Goal: Task Accomplishment & Management: Manage account settings

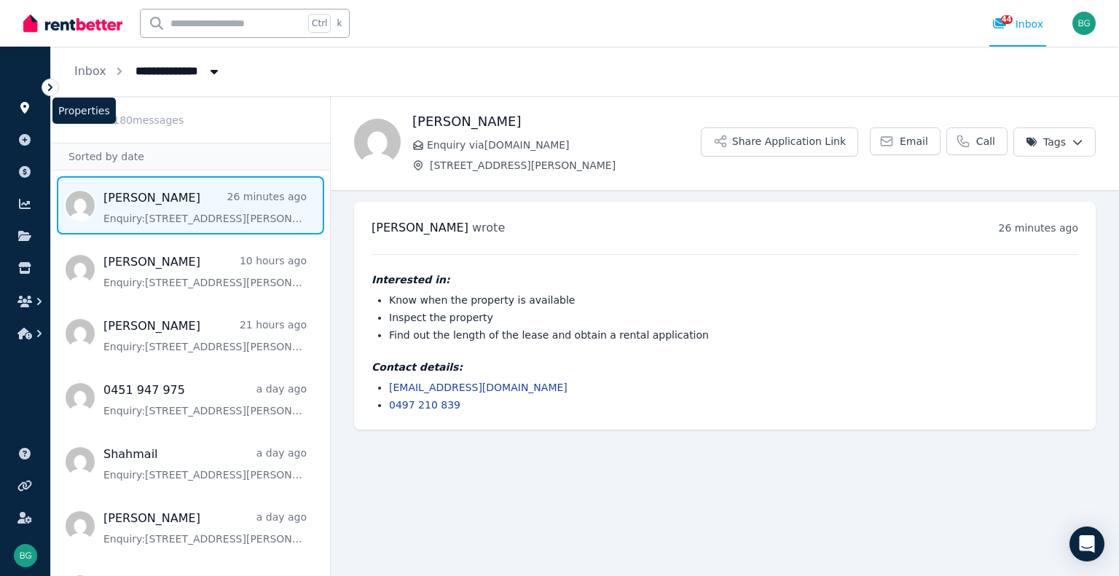
click at [27, 102] on icon at bounding box center [24, 108] width 15 height 12
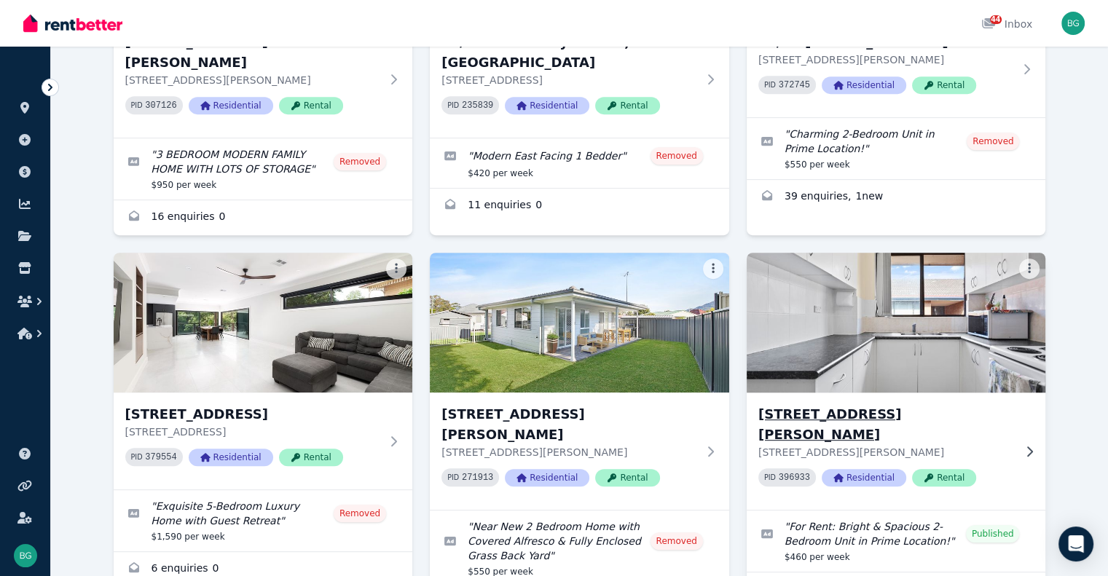
scroll to position [729, 0]
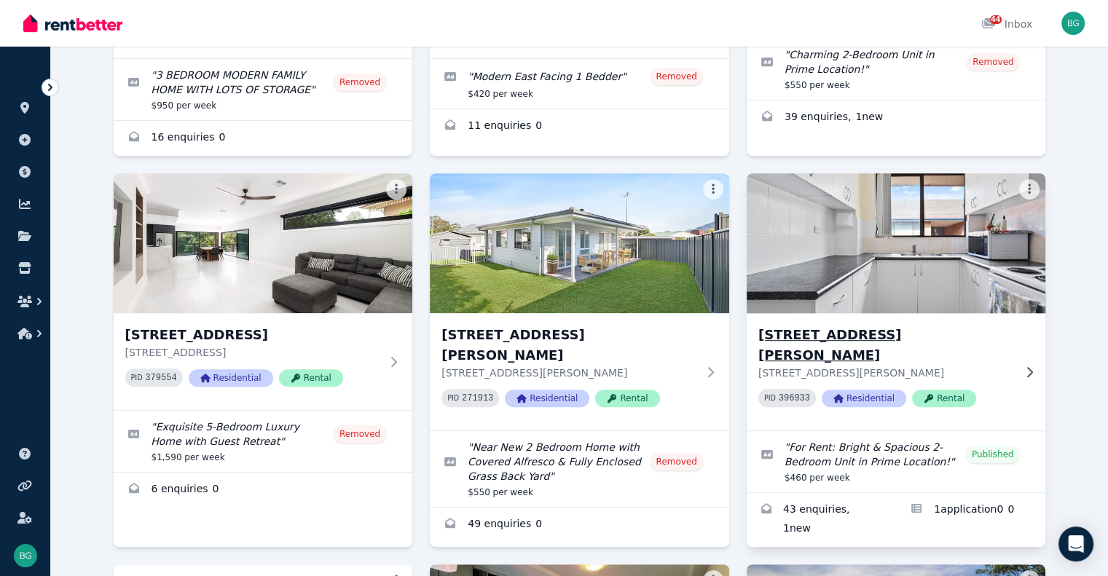
click at [921, 325] on h3 "[STREET_ADDRESS][PERSON_NAME]" at bounding box center [887, 345] width 256 height 41
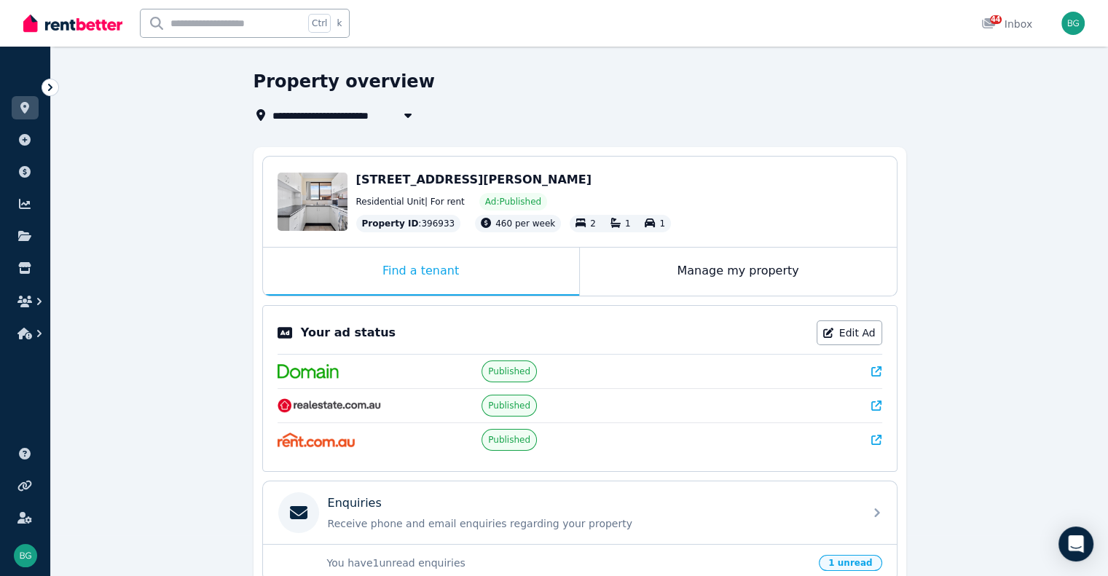
scroll to position [32, 0]
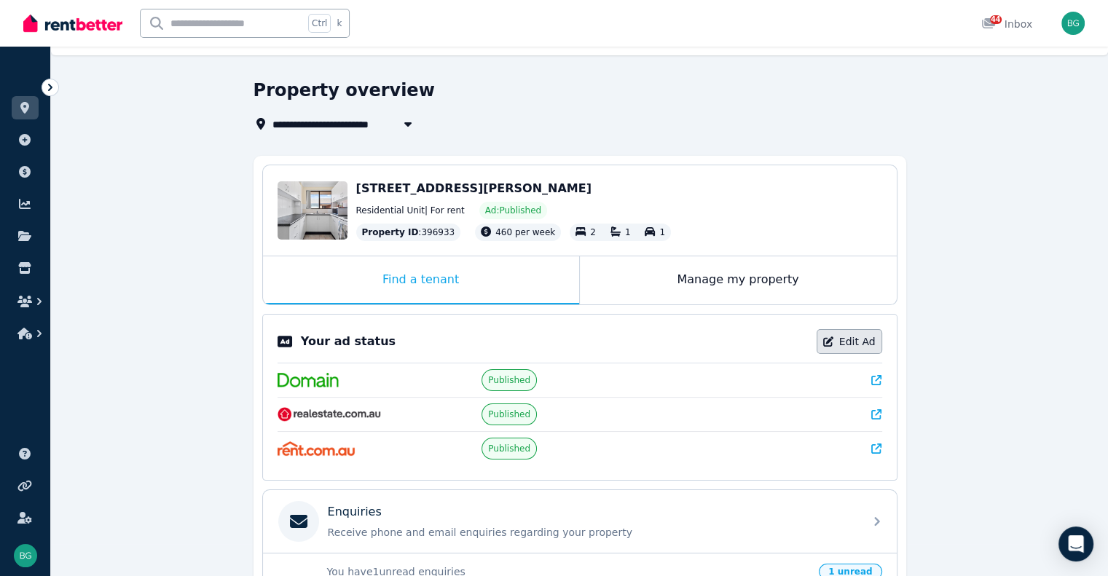
click at [848, 332] on link "Edit Ad" at bounding box center [850, 341] width 66 height 25
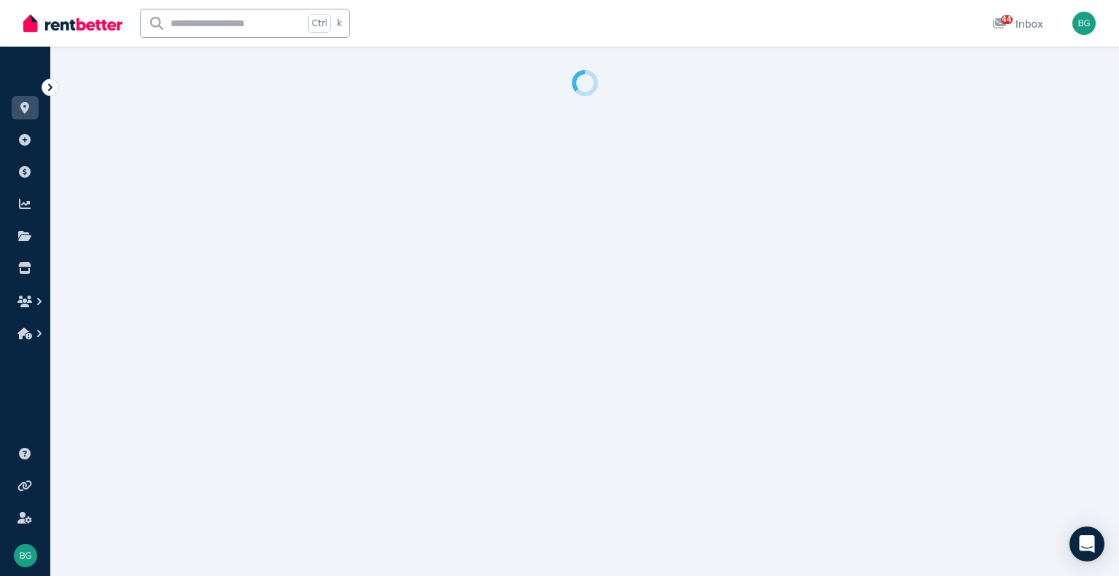
select select "**********"
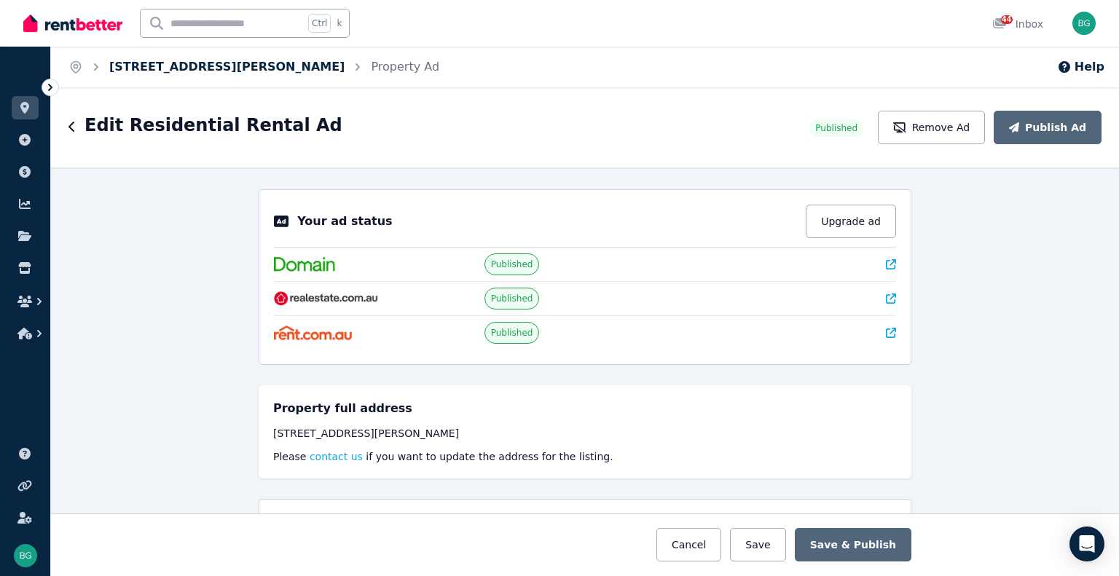
click at [143, 63] on link "[STREET_ADDRESS][PERSON_NAME]" at bounding box center [226, 67] width 235 height 14
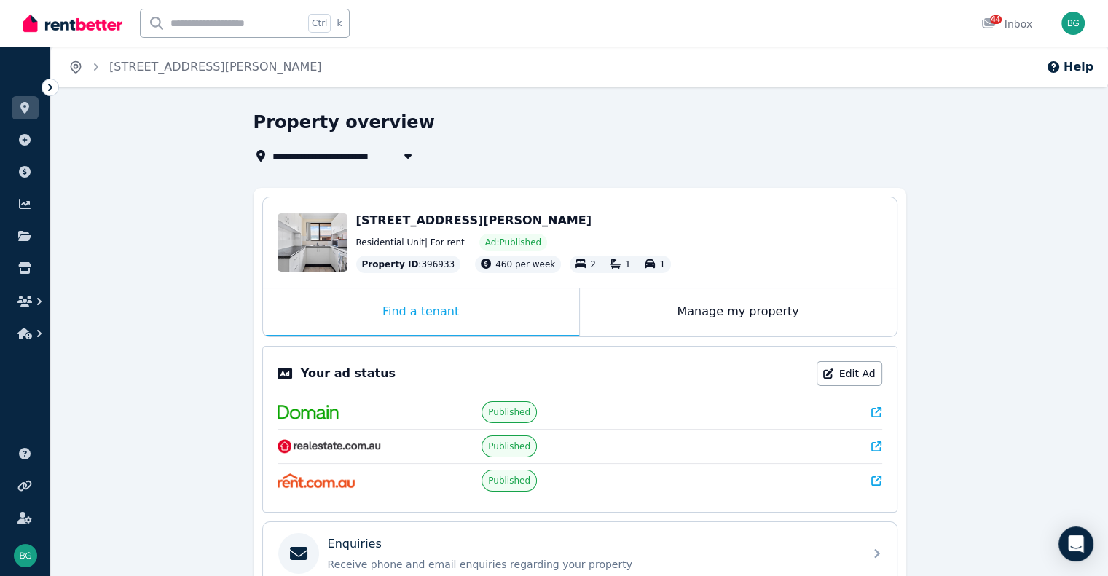
click at [80, 71] on icon "Breadcrumb" at bounding box center [75, 67] width 15 height 15
